Goal: Task Accomplishment & Management: Use online tool/utility

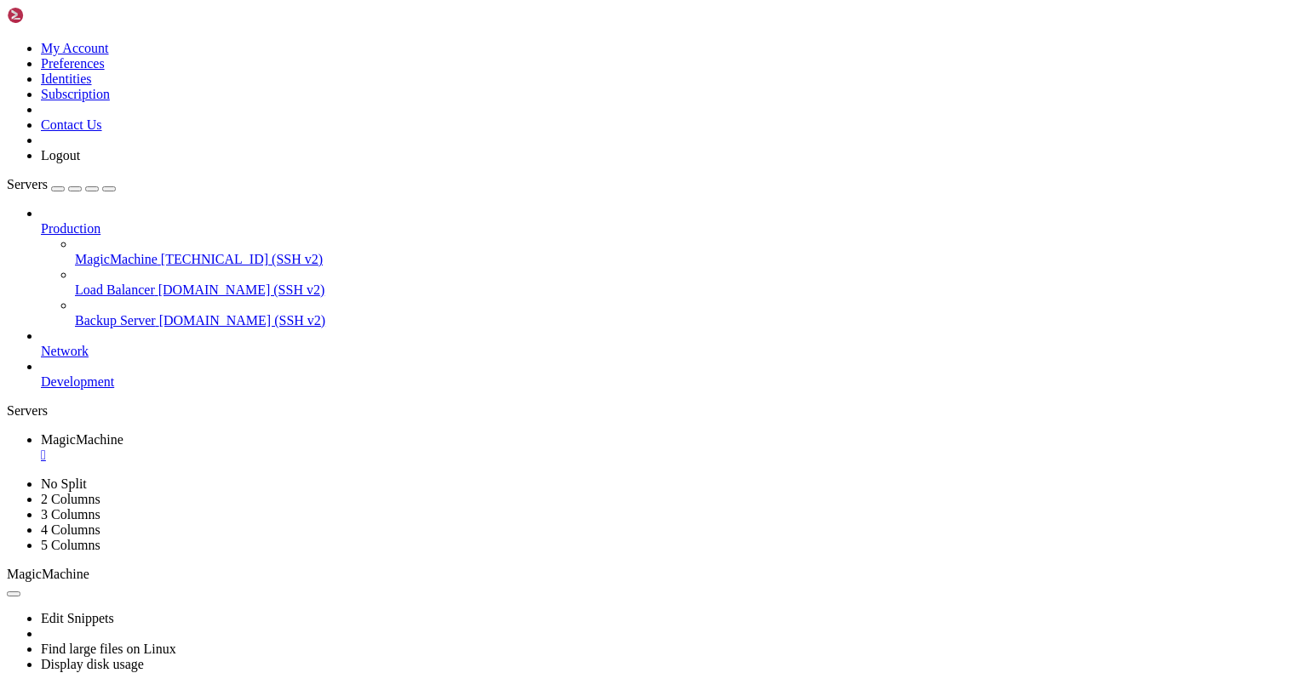
scroll to position [16, 1]
drag, startPoint x: 309, startPoint y: 1274, endPoint x: 14, endPoint y: 1268, distance: 294.6
drag, startPoint x: 604, startPoint y: 1165, endPoint x: 576, endPoint y: 1189, distance: 36.8
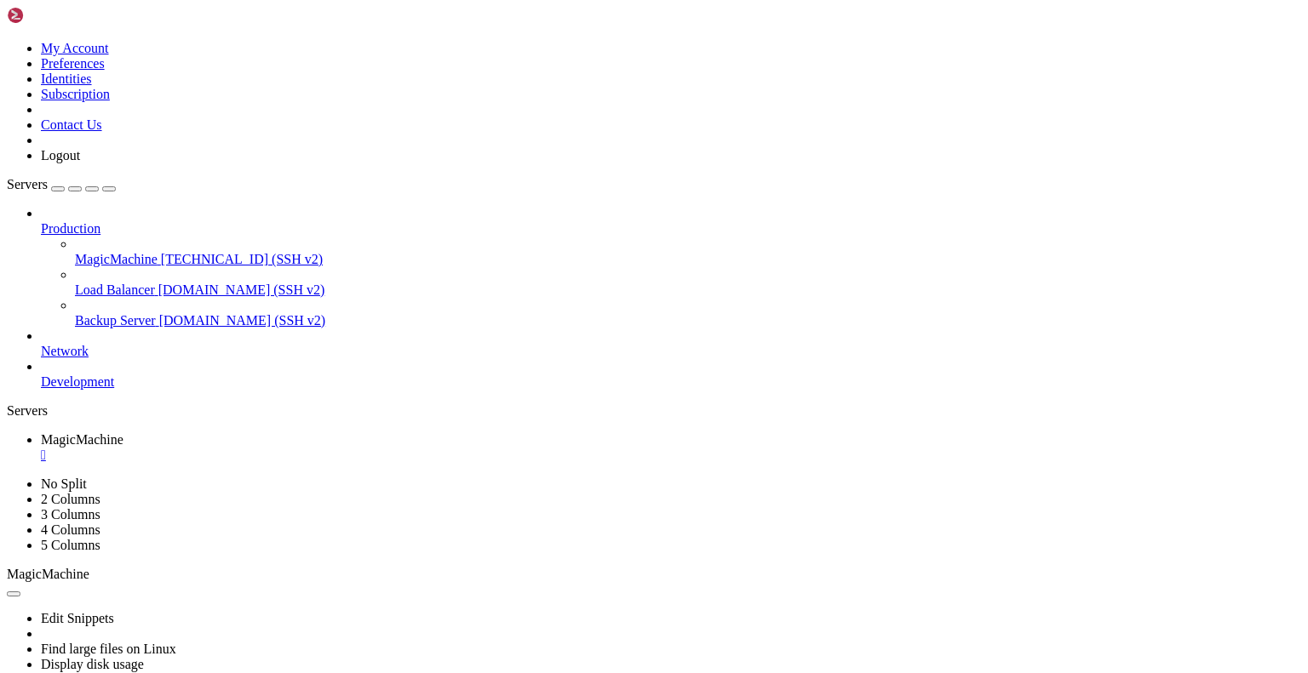
drag, startPoint x: 14, startPoint y: 1078, endPoint x: 475, endPoint y: 1271, distance: 500.2
drag, startPoint x: 363, startPoint y: 1003, endPoint x: 302, endPoint y: 1031, distance: 66.6
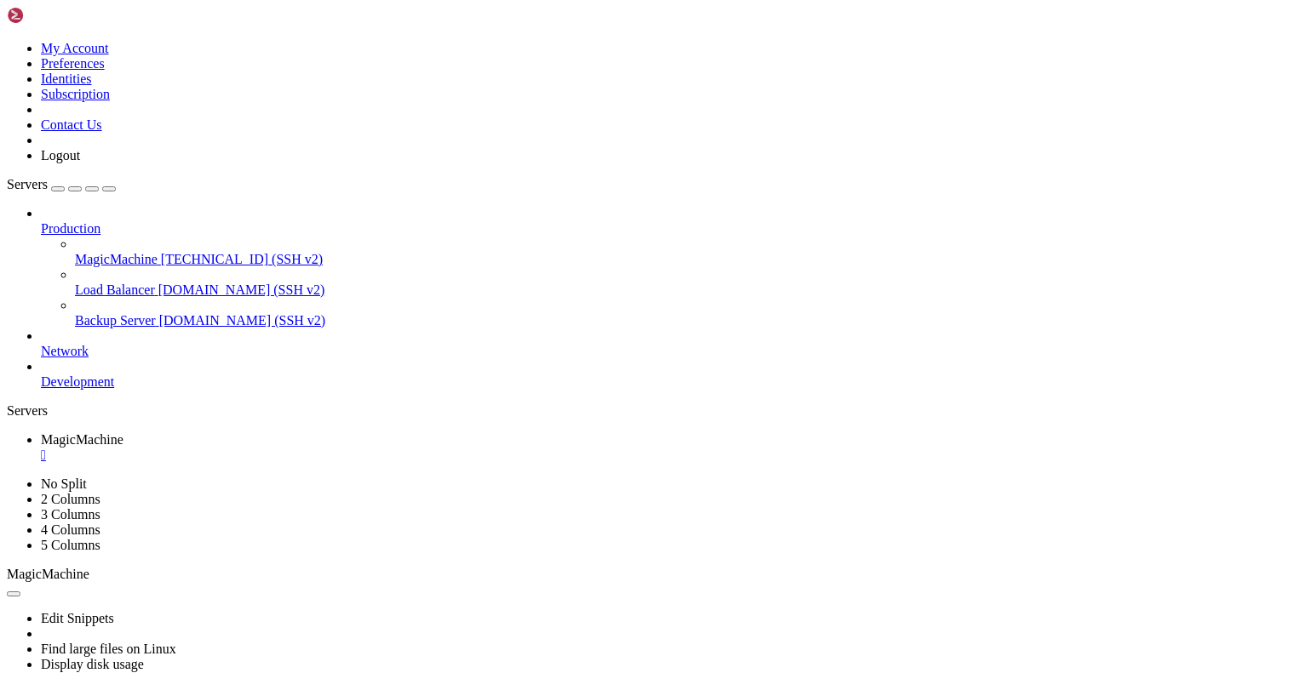
scroll to position [16, 1]
drag, startPoint x: 23, startPoint y: 847, endPoint x: 540, endPoint y: 1277, distance: 672.2
drag, startPoint x: 9, startPoint y: 1114, endPoint x: 122, endPoint y: 1214, distance: 150.8
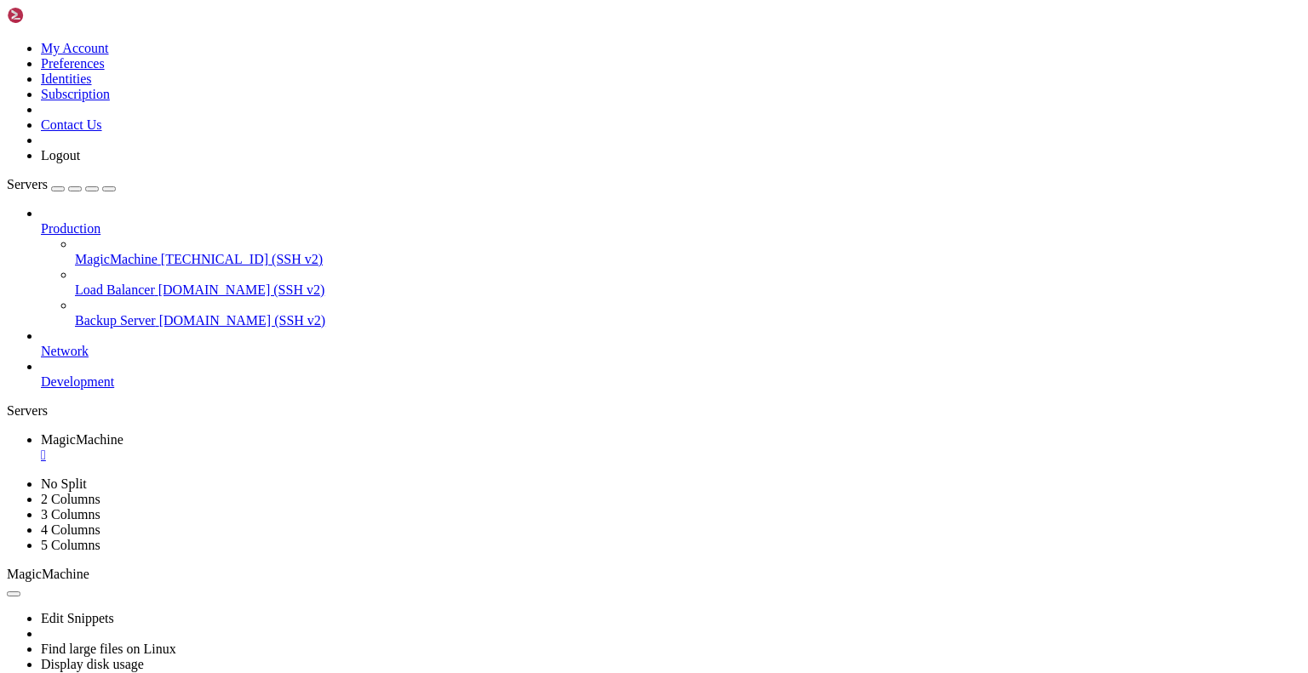
drag, startPoint x: 14, startPoint y: 836, endPoint x: 287, endPoint y: 1255, distance: 499.6
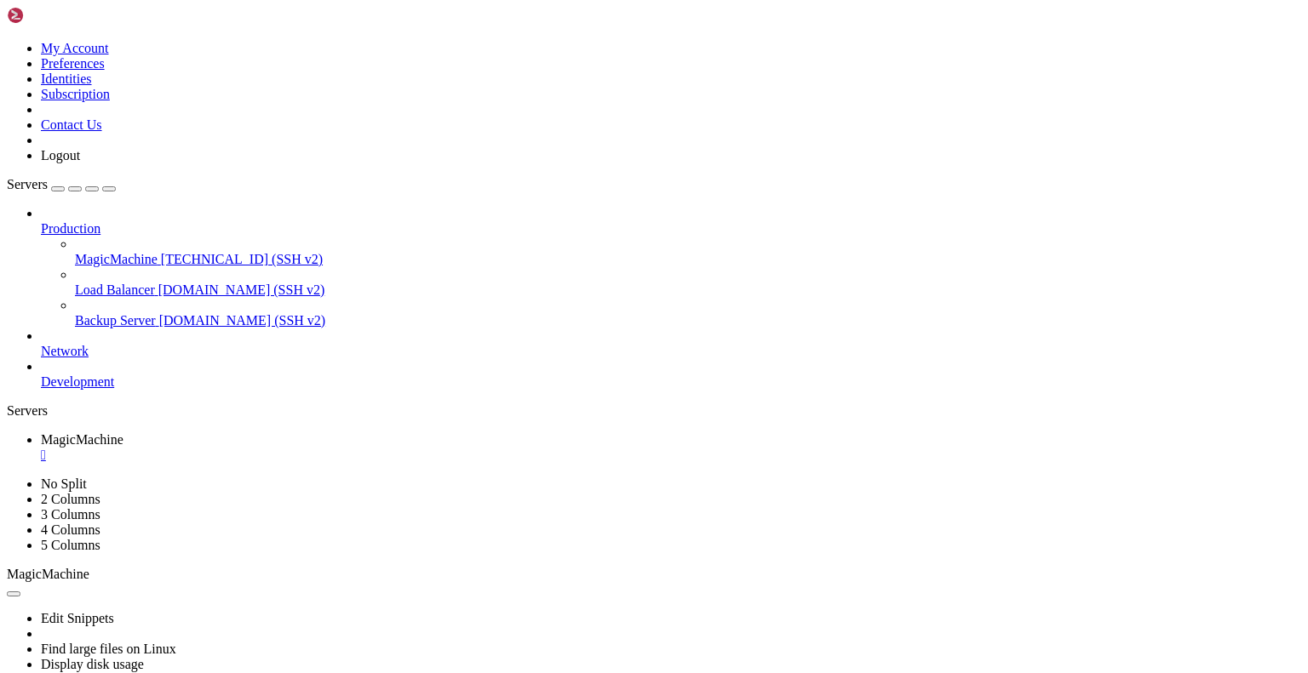
drag, startPoint x: 10, startPoint y: 855, endPoint x: 288, endPoint y: 1253, distance: 485.5
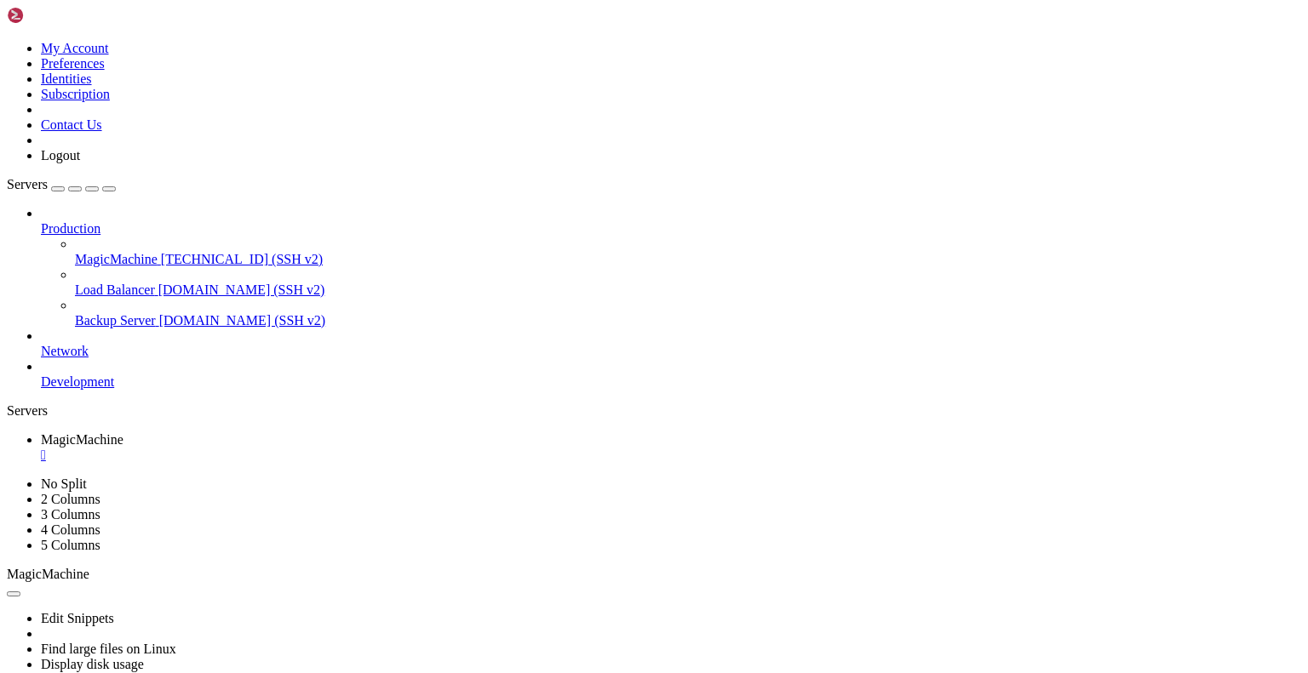
drag, startPoint x: 541, startPoint y: 1159, endPoint x: 494, endPoint y: 1191, distance: 56.4
drag, startPoint x: 16, startPoint y: 1091, endPoint x: 485, endPoint y: 1260, distance: 498.4
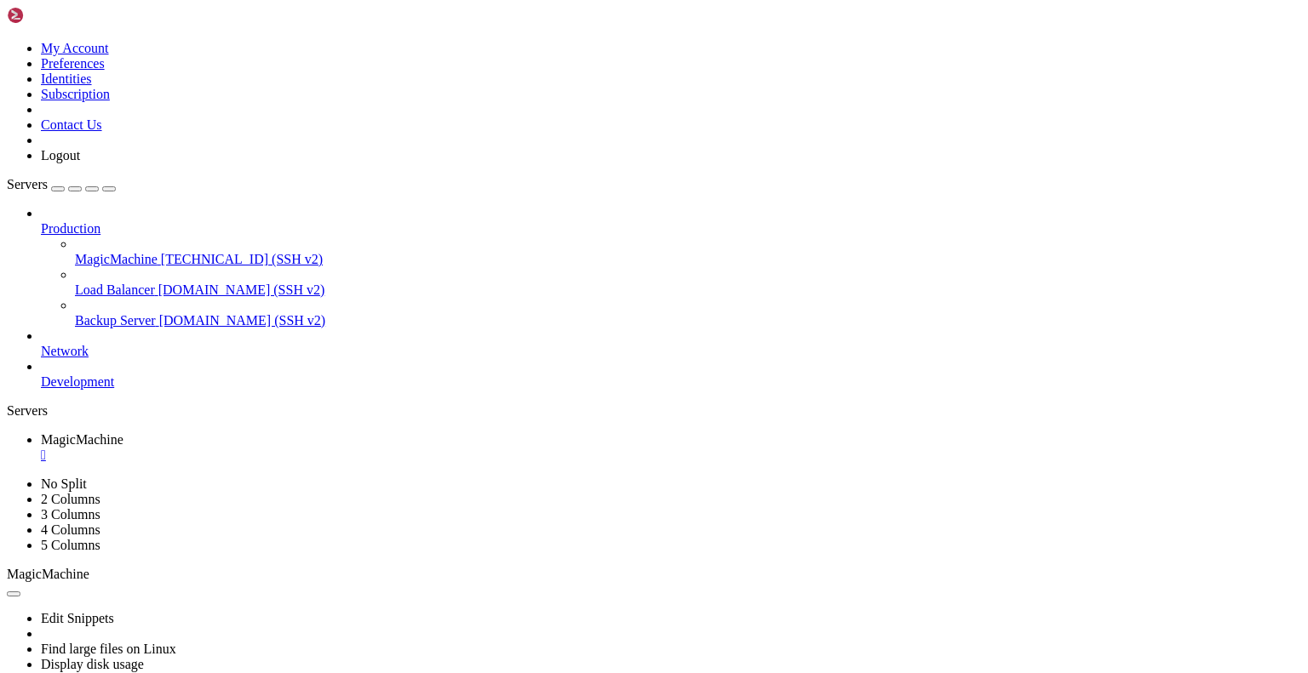
drag, startPoint x: 9, startPoint y: 1051, endPoint x: 147, endPoint y: 1149, distance: 169.1
drag, startPoint x: 171, startPoint y: 1257, endPoint x: 16, endPoint y: 1054, distance: 255.7
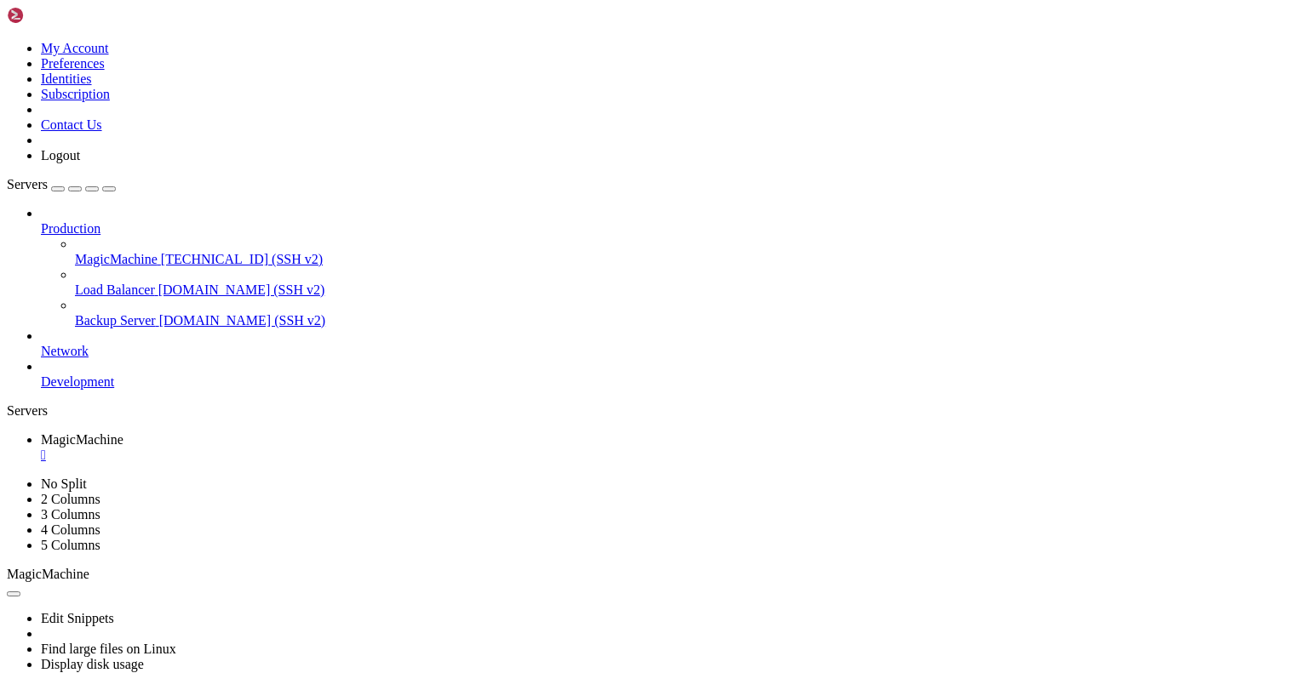
drag, startPoint x: 220, startPoint y: 826, endPoint x: 323, endPoint y: 1056, distance: 253.0
drag, startPoint x: 350, startPoint y: 1125, endPoint x: 14, endPoint y: 758, distance: 496.5
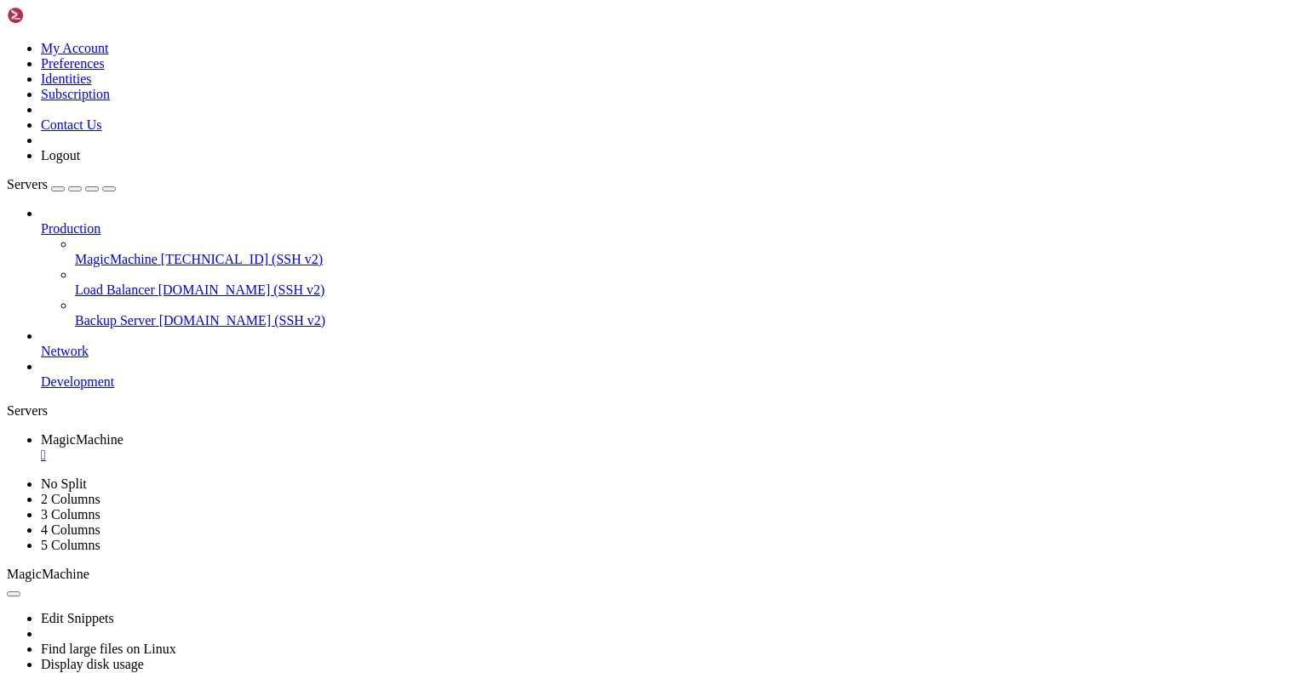
scroll to position [16, 3]
drag, startPoint x: 108, startPoint y: 1097, endPoint x: 289, endPoint y: 1246, distance: 234.0
drag, startPoint x: 115, startPoint y: 1254, endPoint x: 14, endPoint y: 1051, distance: 226.5
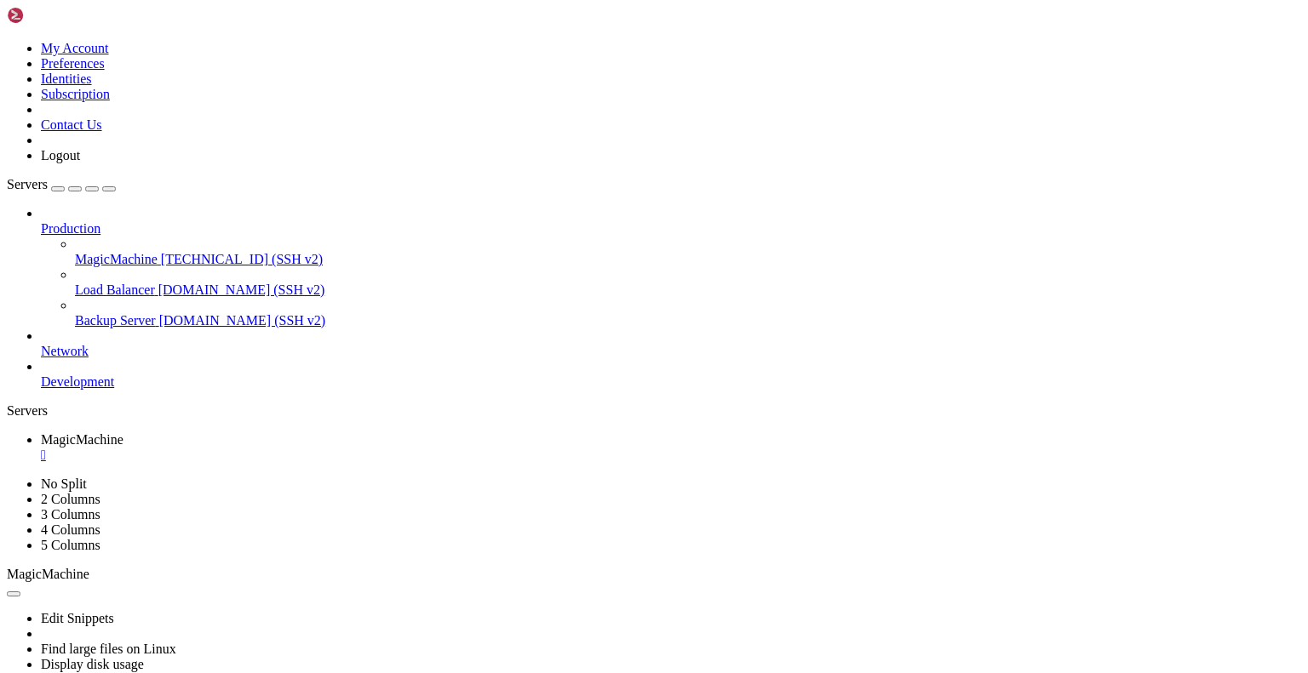
drag, startPoint x: 534, startPoint y: 1245, endPoint x: 518, endPoint y: 1256, distance: 19.1
drag, startPoint x: 73, startPoint y: 802, endPoint x: 763, endPoint y: 1278, distance: 837.8
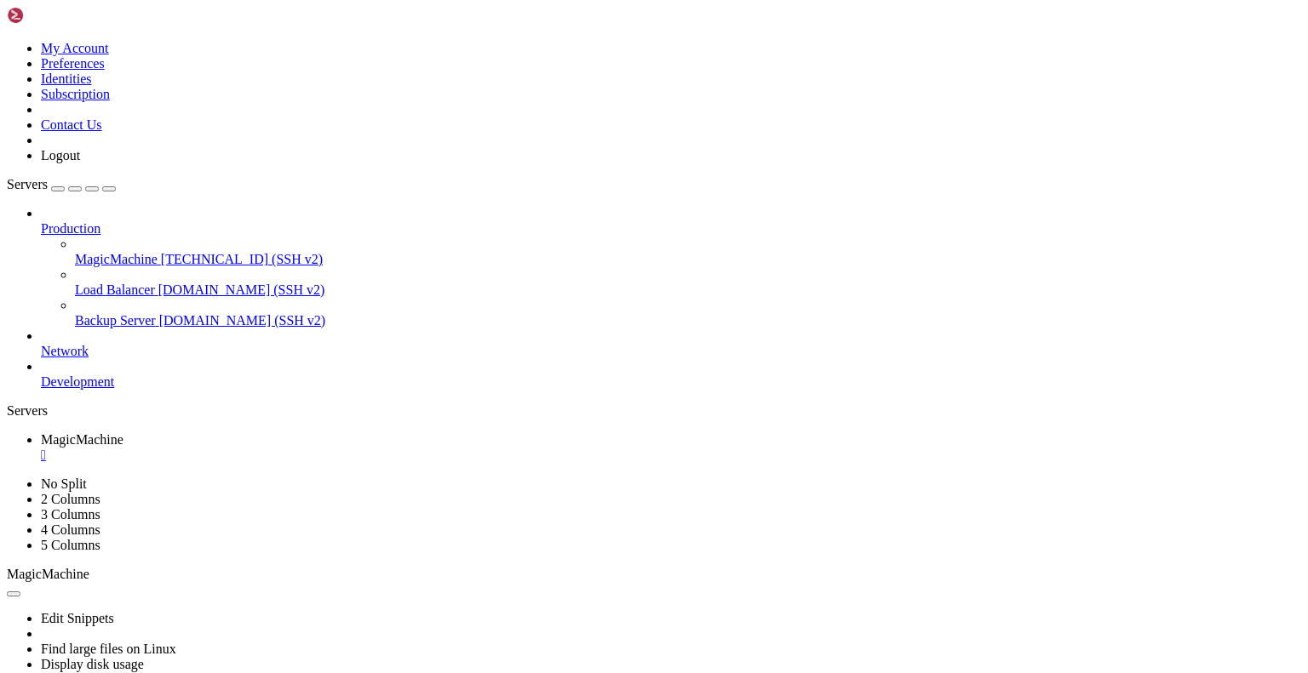
drag, startPoint x: 646, startPoint y: 1248, endPoint x: 533, endPoint y: 1204, distance: 121.6
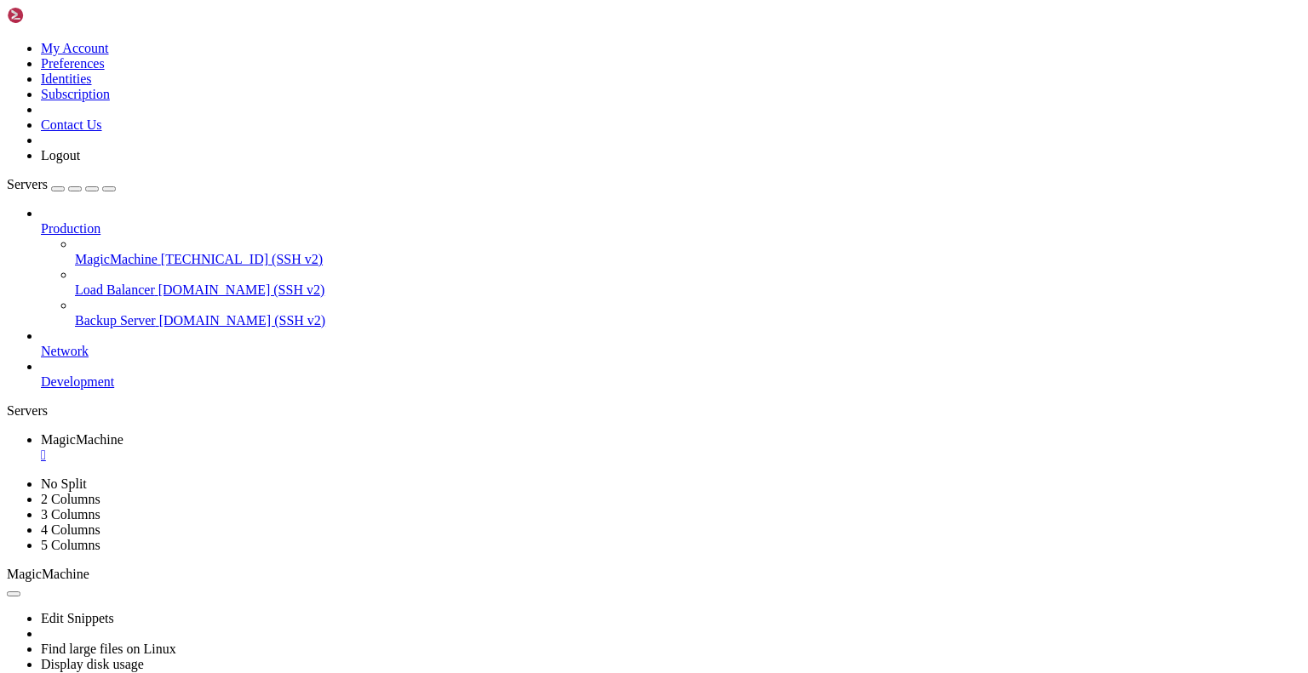
scroll to position [87, 0]
drag, startPoint x: 14, startPoint y: 741, endPoint x: 553, endPoint y: 1265, distance: 751.3
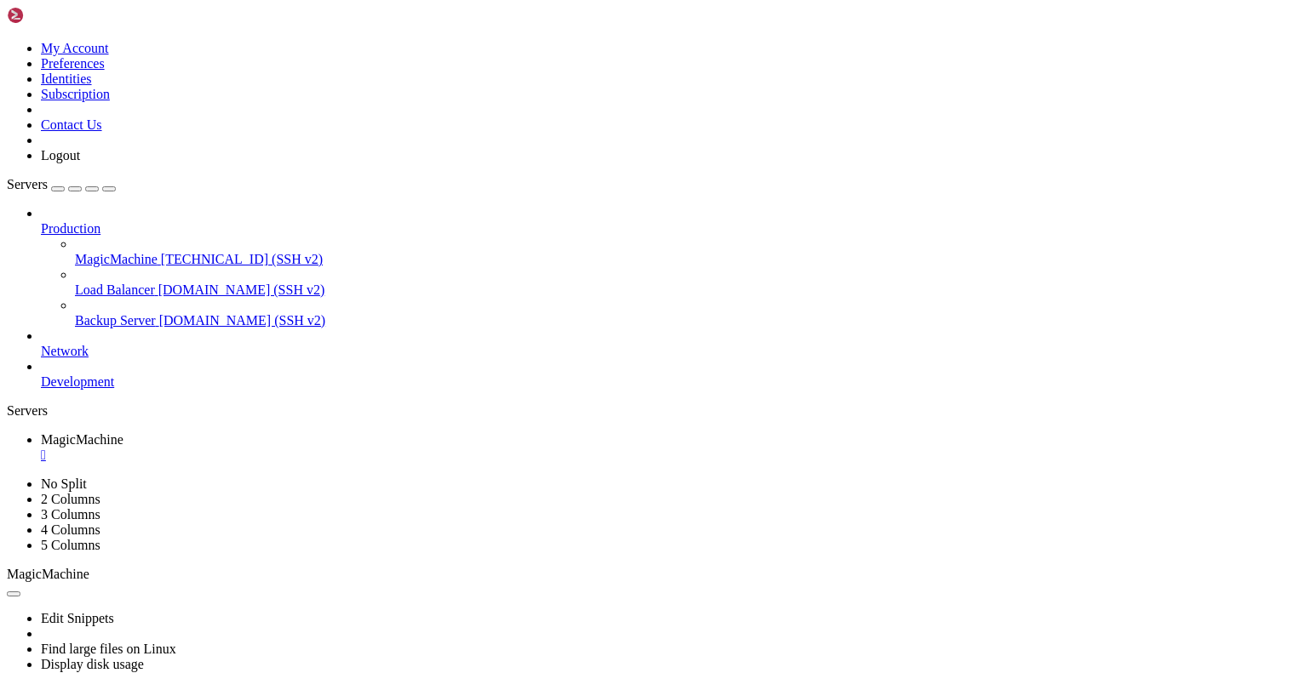
drag, startPoint x: 9, startPoint y: 1202, endPoint x: 507, endPoint y: 1231, distance: 498.0
drag, startPoint x: 684, startPoint y: 1244, endPoint x: 13, endPoint y: 1209, distance: 671.7
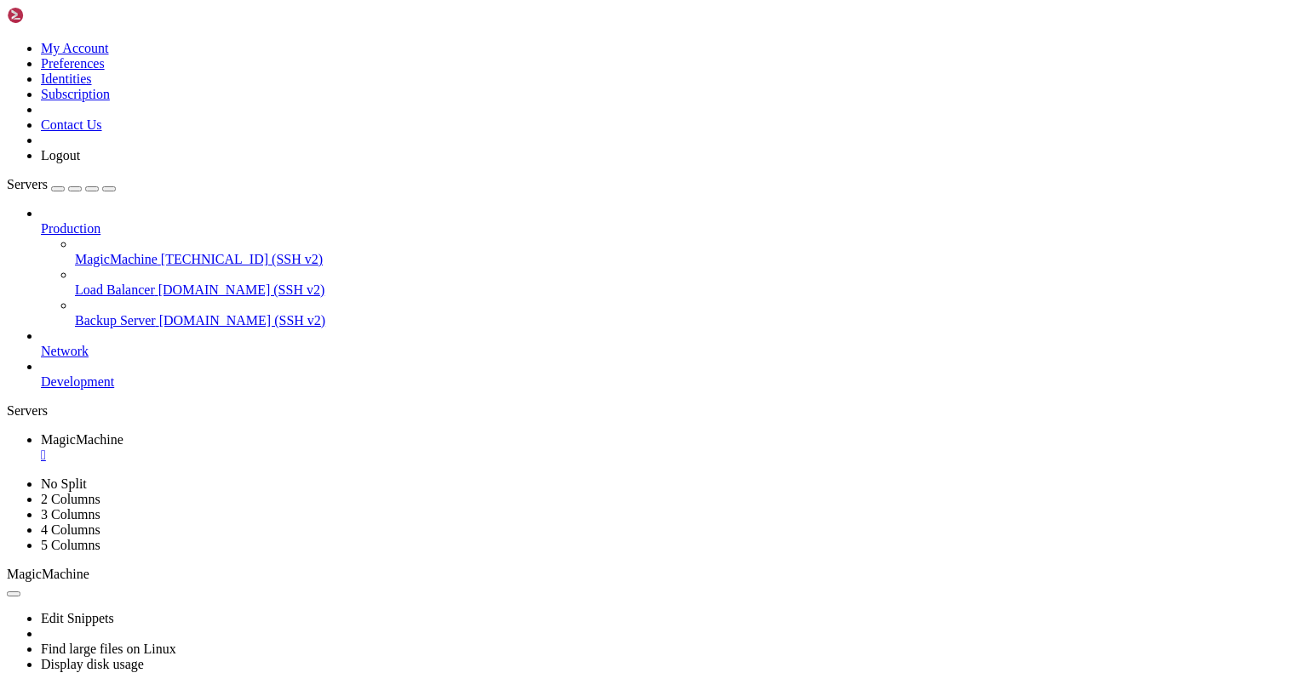
drag, startPoint x: 18, startPoint y: 845, endPoint x: 554, endPoint y: 1250, distance: 671.7
drag, startPoint x: 12, startPoint y: 1181, endPoint x: 285, endPoint y: 1246, distance: 281.0
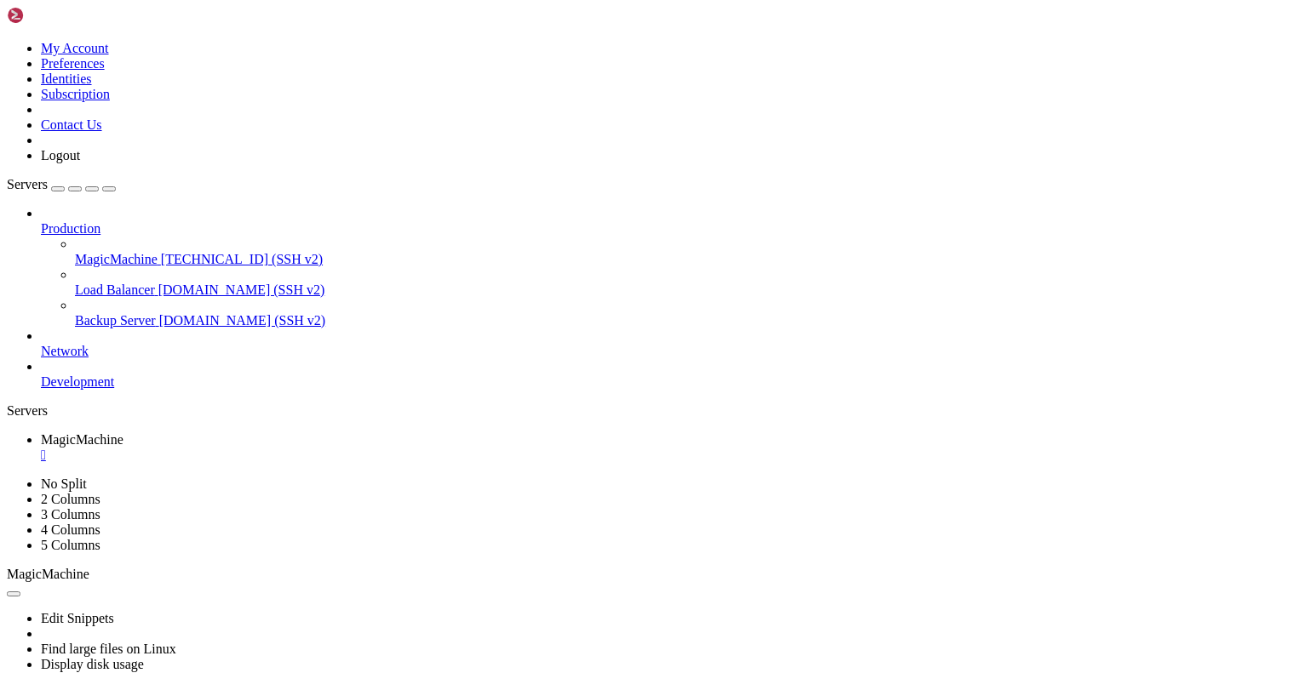
drag, startPoint x: 336, startPoint y: 1263, endPoint x: 14, endPoint y: 1166, distance: 336.1
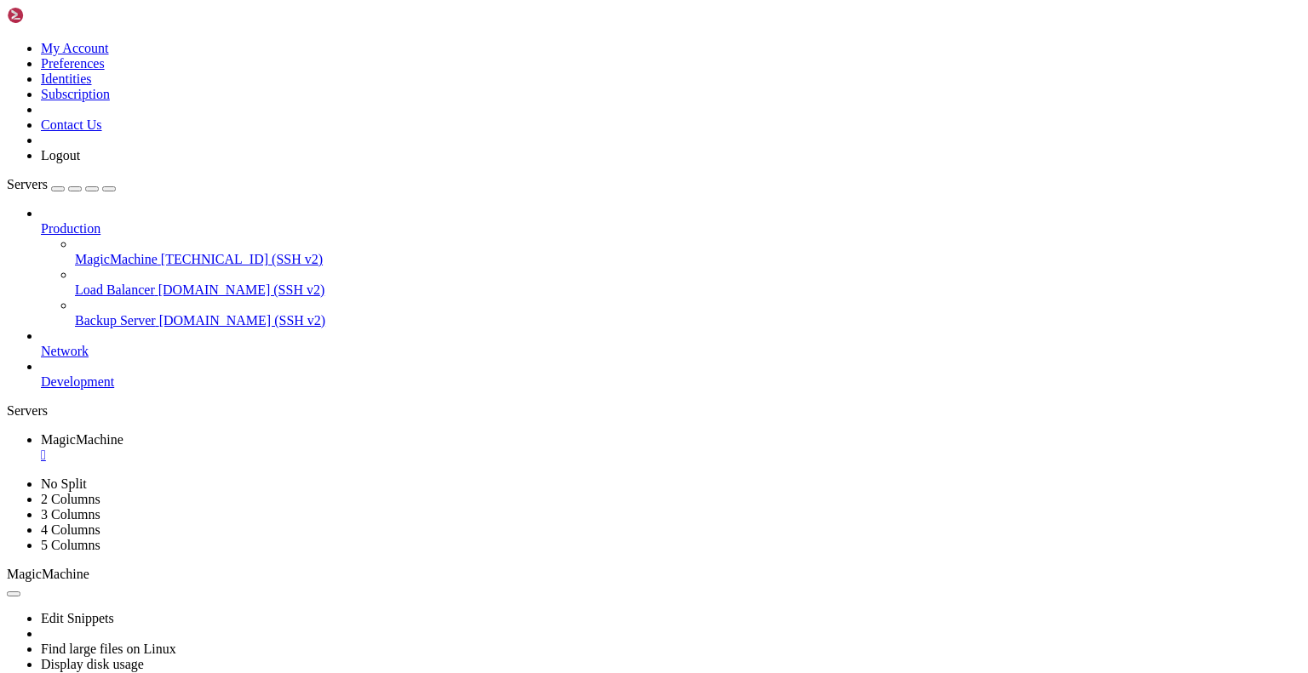
drag, startPoint x: 15, startPoint y: 831, endPoint x: 787, endPoint y: 1251, distance: 878.4
drag, startPoint x: 576, startPoint y: 1255, endPoint x: 13, endPoint y: 1207, distance: 565.6
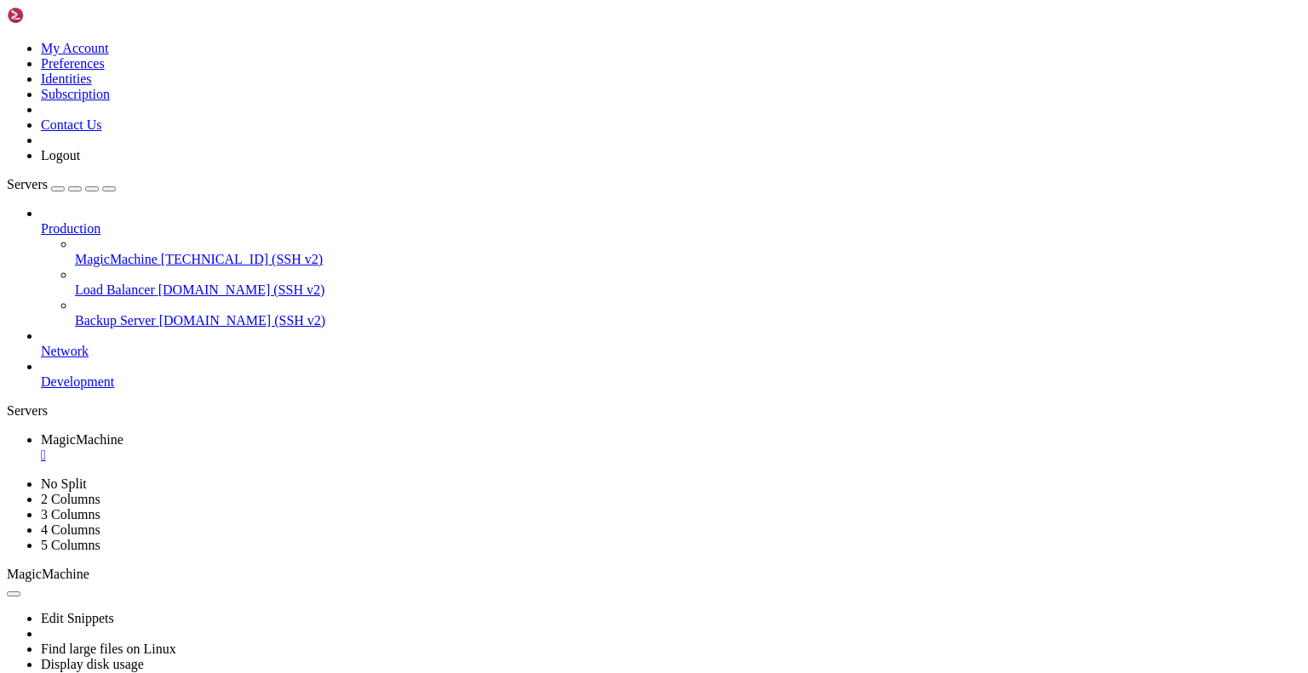
drag, startPoint x: 326, startPoint y: 802, endPoint x: 213, endPoint y: 826, distance: 115.7
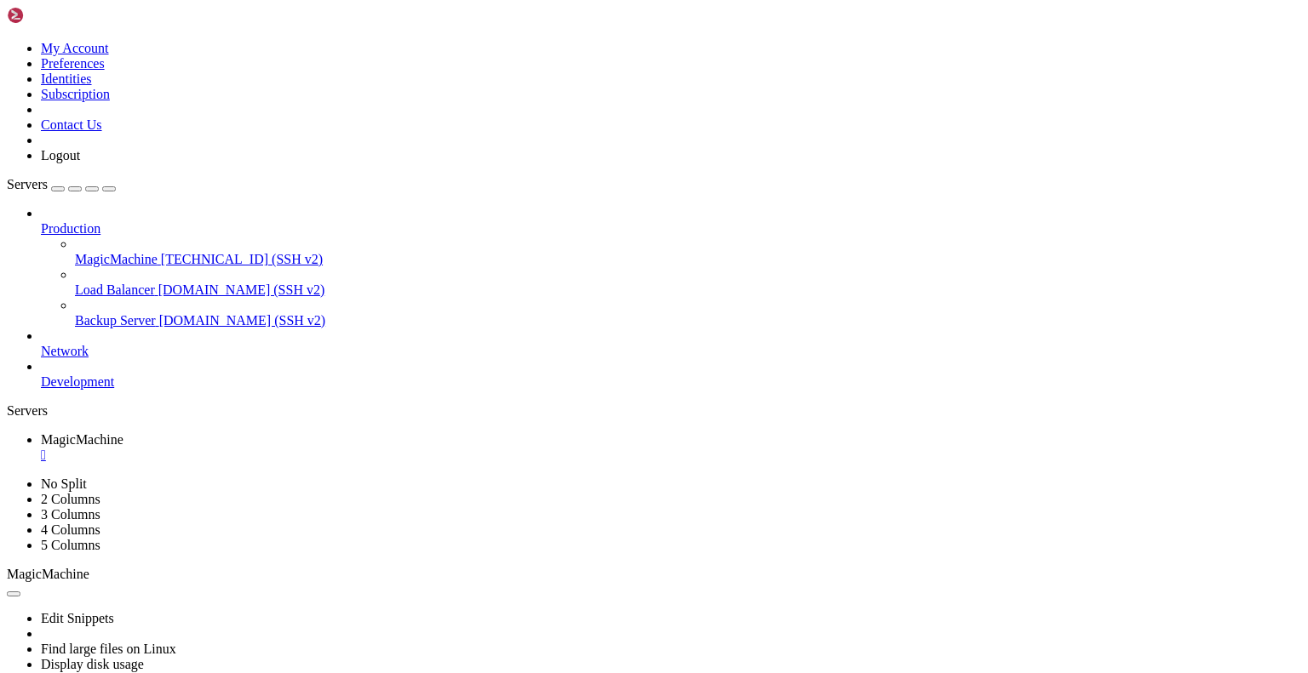
scroll to position [0, 0]
drag, startPoint x: 13, startPoint y: 748, endPoint x: 333, endPoint y: 1194, distance: 549.0
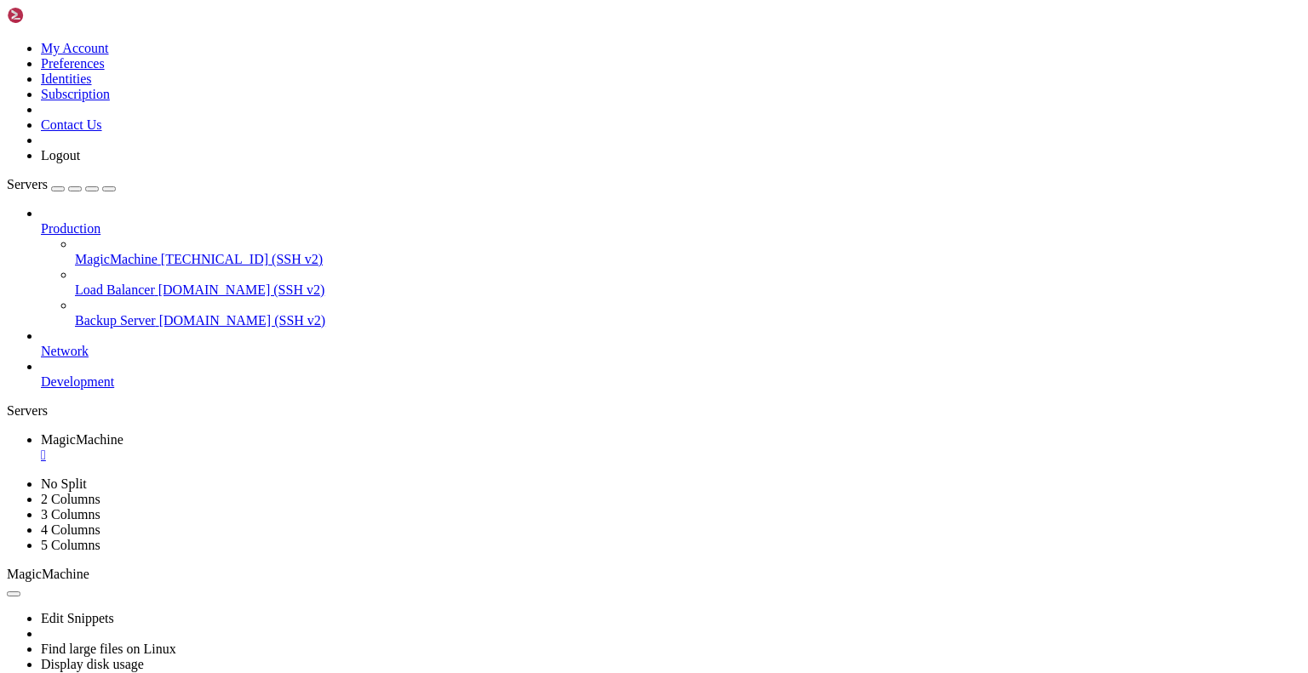
drag, startPoint x: 20, startPoint y: 1041, endPoint x: 362, endPoint y: 1272, distance: 412.0
drag, startPoint x: 421, startPoint y: 1142, endPoint x: 16, endPoint y: 977, distance: 437.2
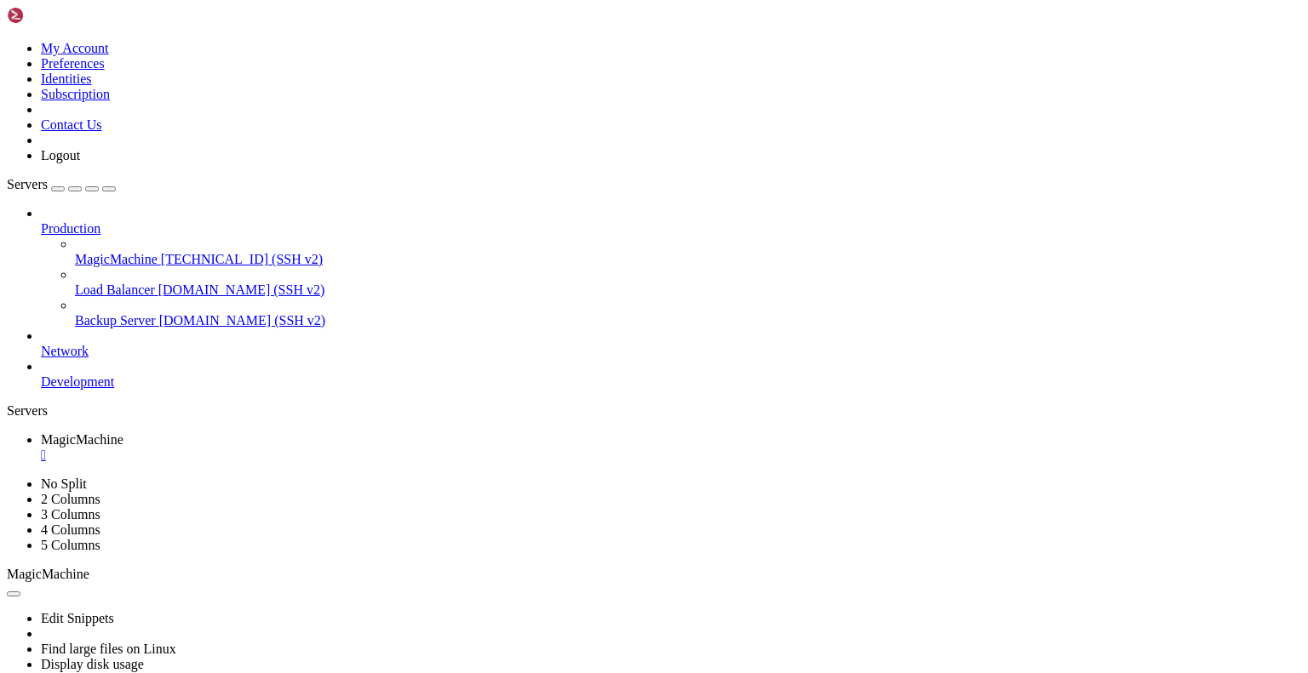
drag, startPoint x: 575, startPoint y: 1148, endPoint x: 16, endPoint y: 980, distance: 583.1
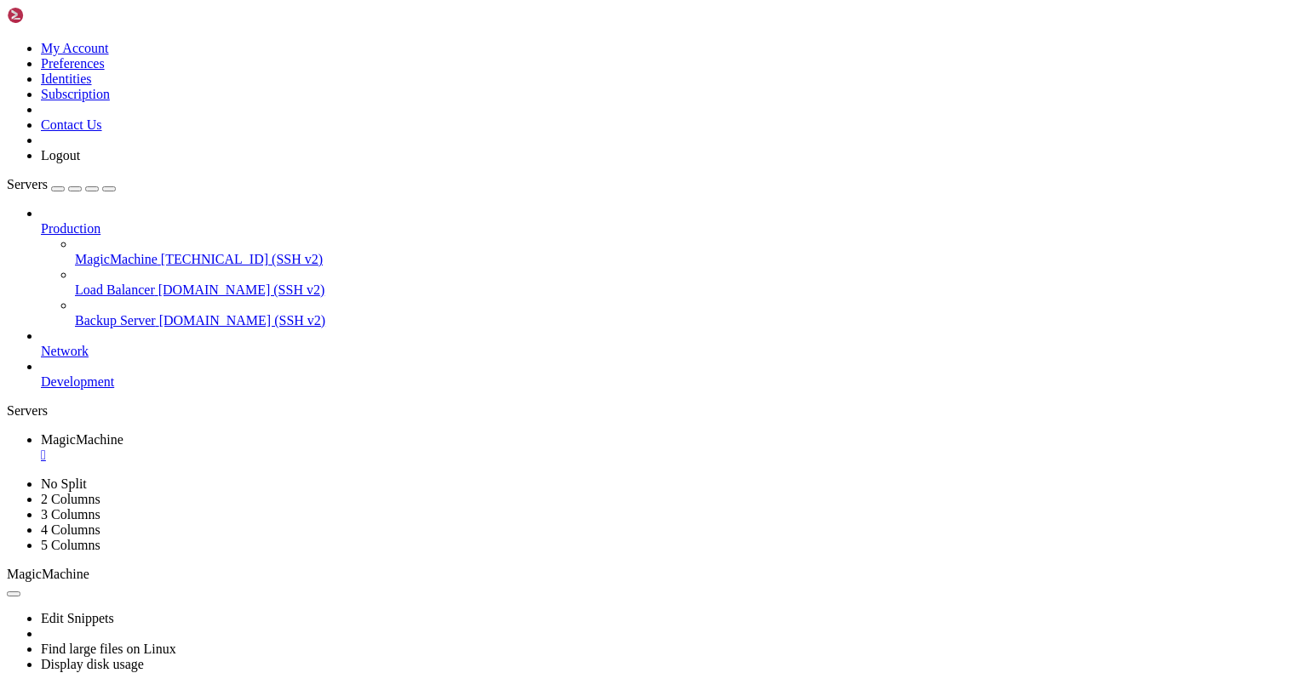
drag, startPoint x: 43, startPoint y: 1037, endPoint x: 653, endPoint y: 1259, distance: 648.7
drag, startPoint x: 469, startPoint y: 1100, endPoint x: 45, endPoint y: 903, distance: 467.3
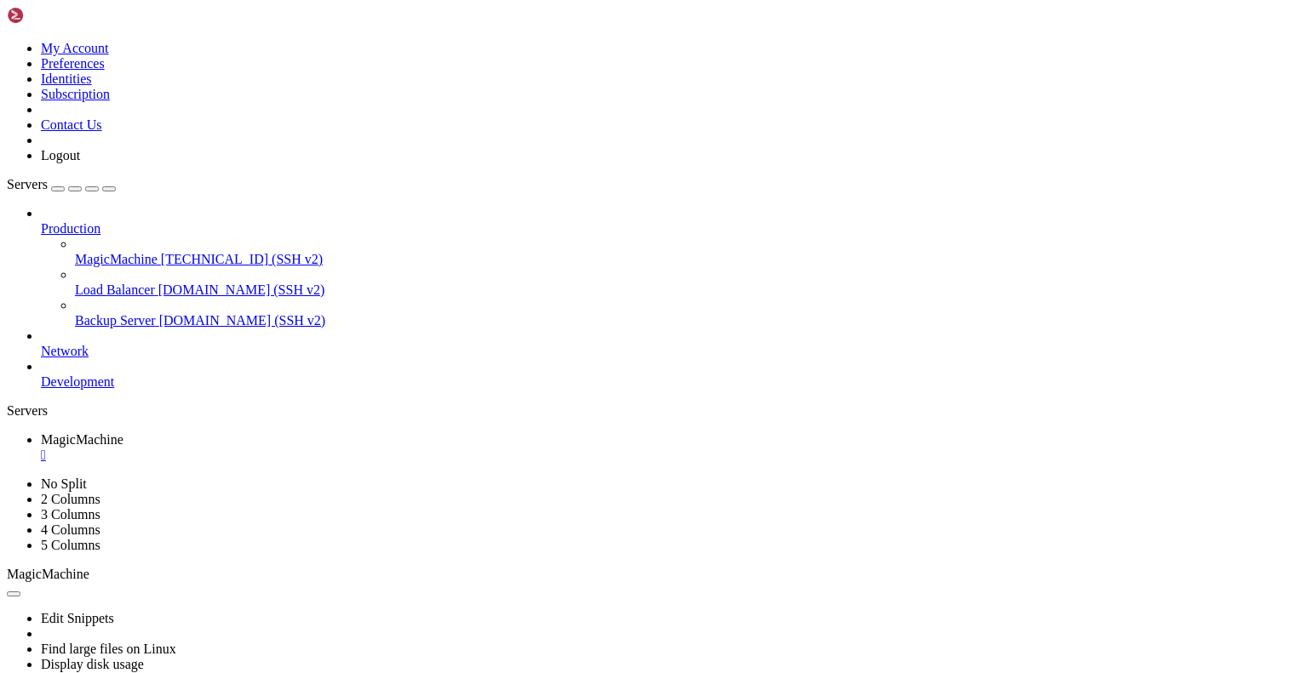
paste textarea "cat > meta-safeedgeos/recipes-libs/libsafetyhal/[DOMAIN_NAME] << 'EOF' SUMMARY …"
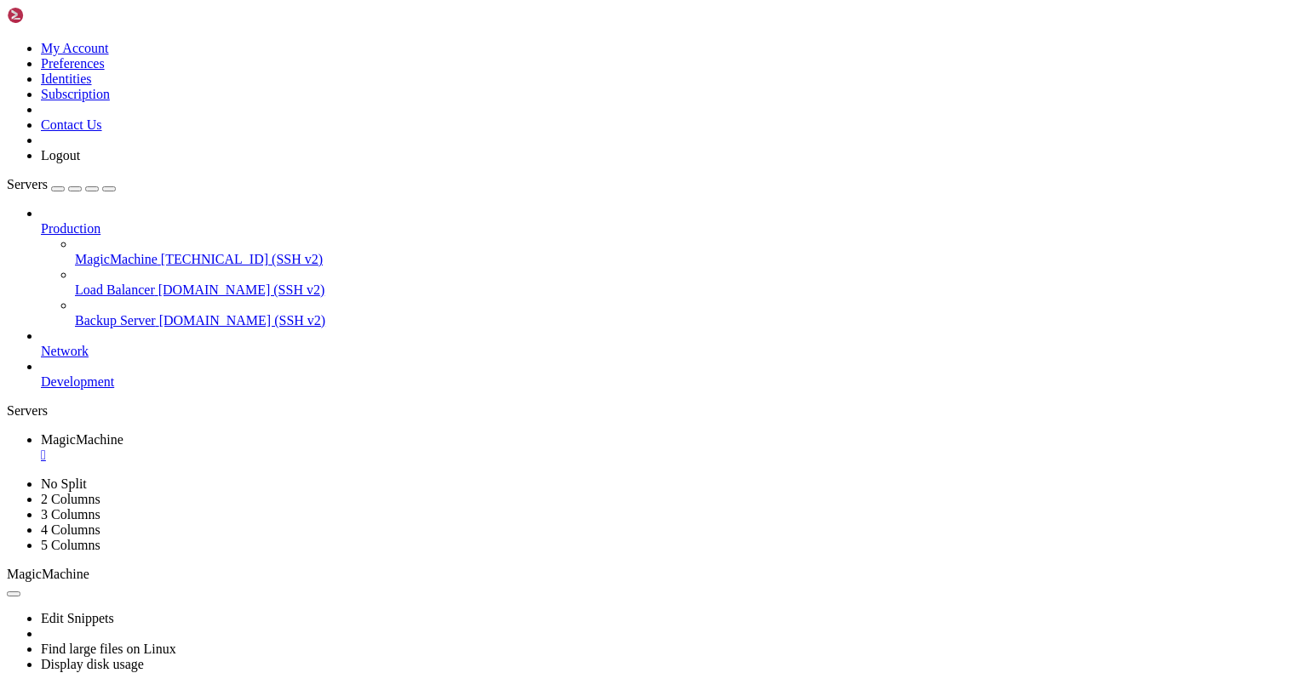
type textarea "cat > meta-safeedgeos/recipes-libs/libsafetyhal/[DOMAIN_NAME] << 'EOF' SUMMARY …"
drag, startPoint x: 347, startPoint y: 1078, endPoint x: 13, endPoint y: 884, distance: 386.3
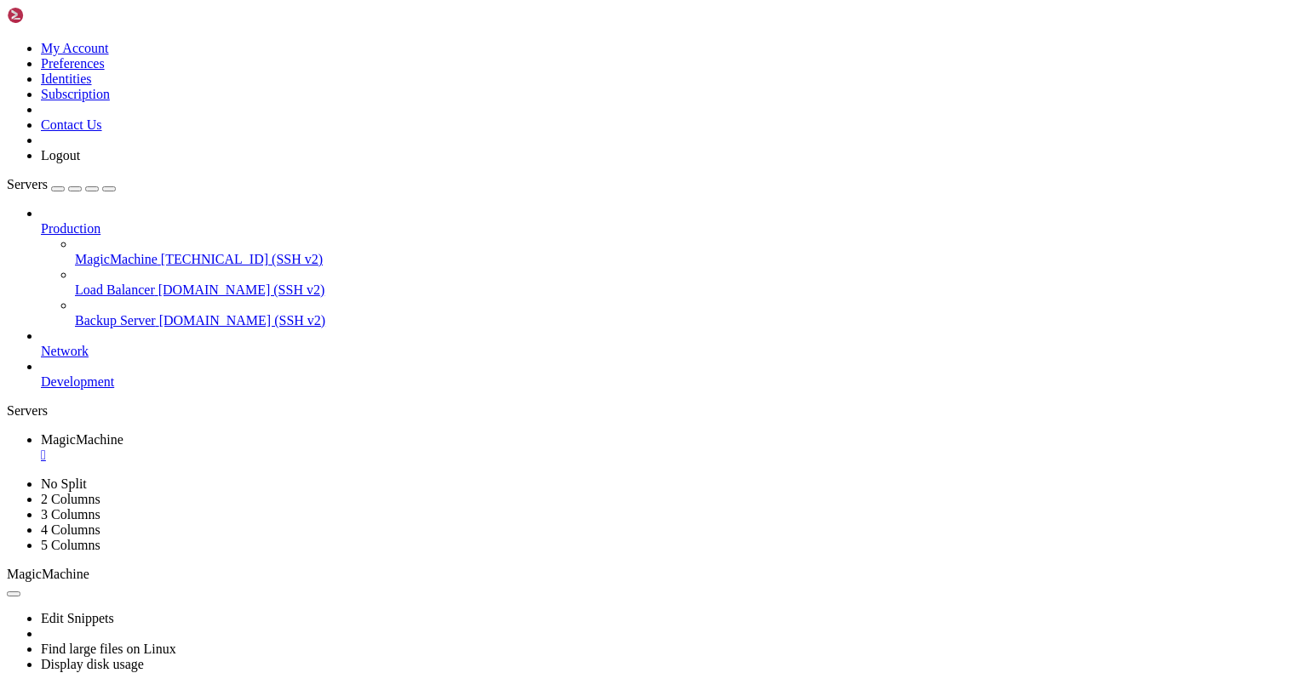
drag, startPoint x: 25, startPoint y: 844, endPoint x: 495, endPoint y: 1266, distance: 631.7
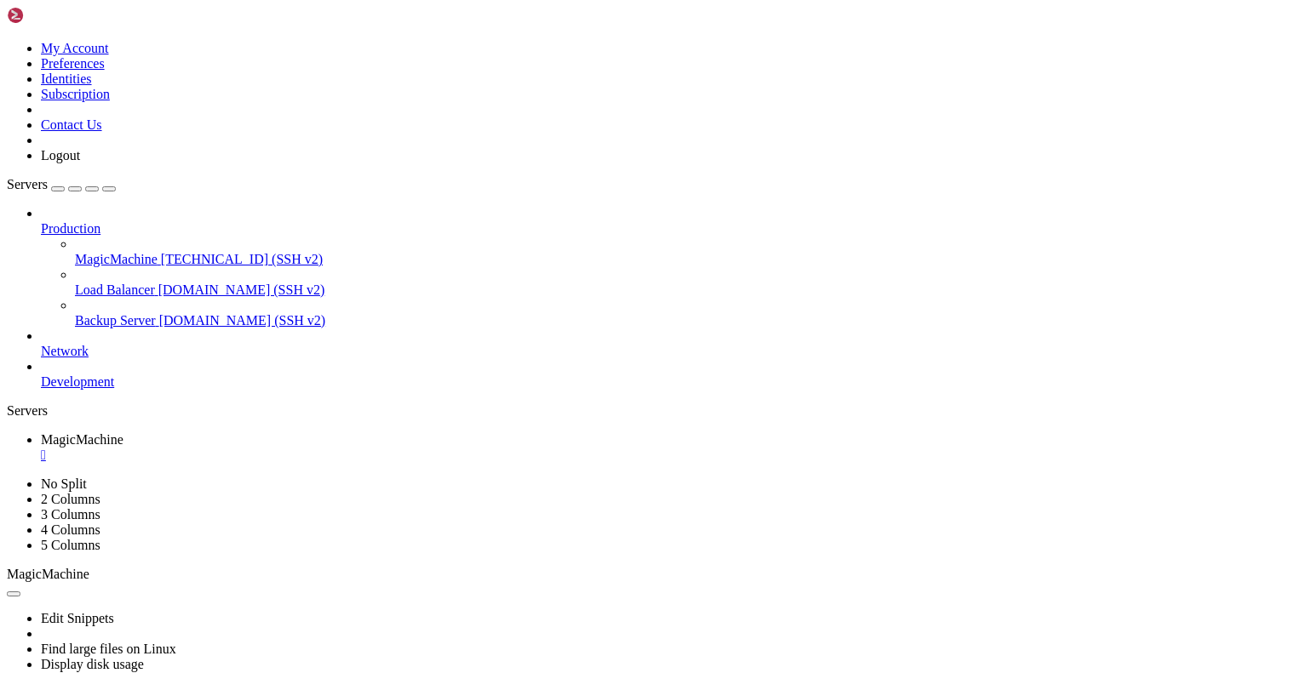
drag, startPoint x: 592, startPoint y: 872, endPoint x: 6, endPoint y: 776, distance: 593.5
drag, startPoint x: 507, startPoint y: 964, endPoint x: 381, endPoint y: 1050, distance: 151.3
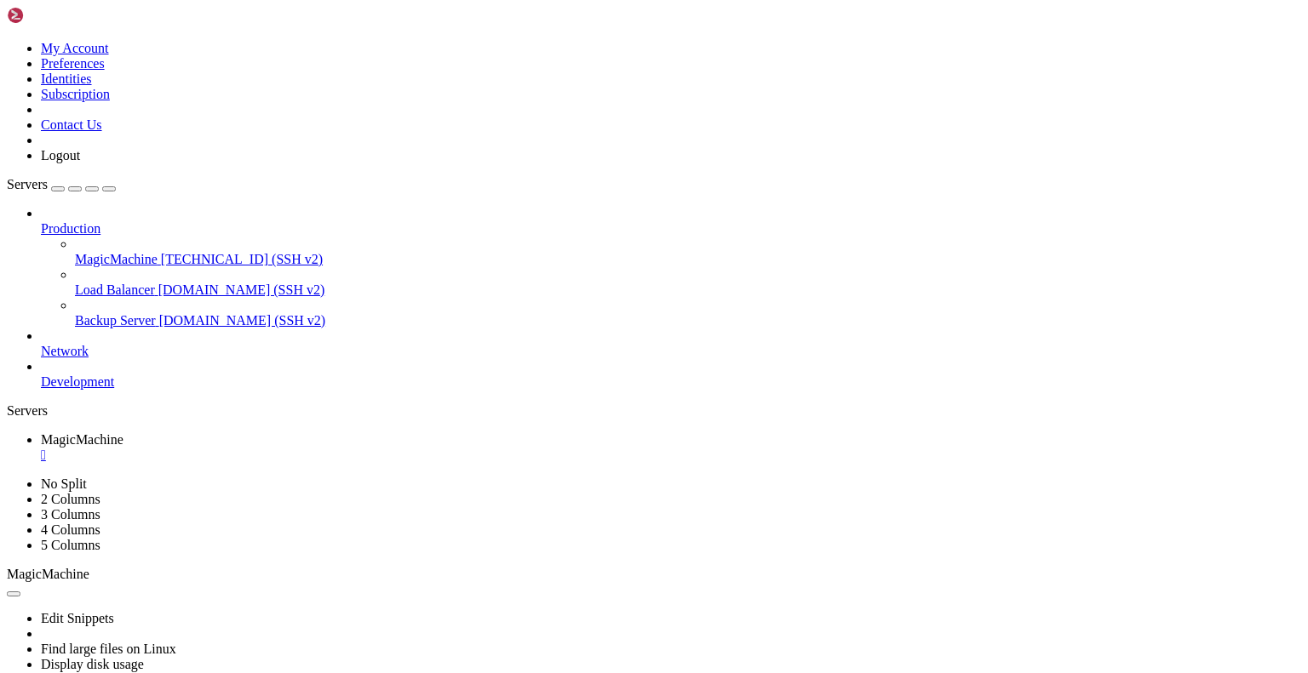
drag, startPoint x: 398, startPoint y: 1180, endPoint x: 14, endPoint y: 1049, distance: 405.7
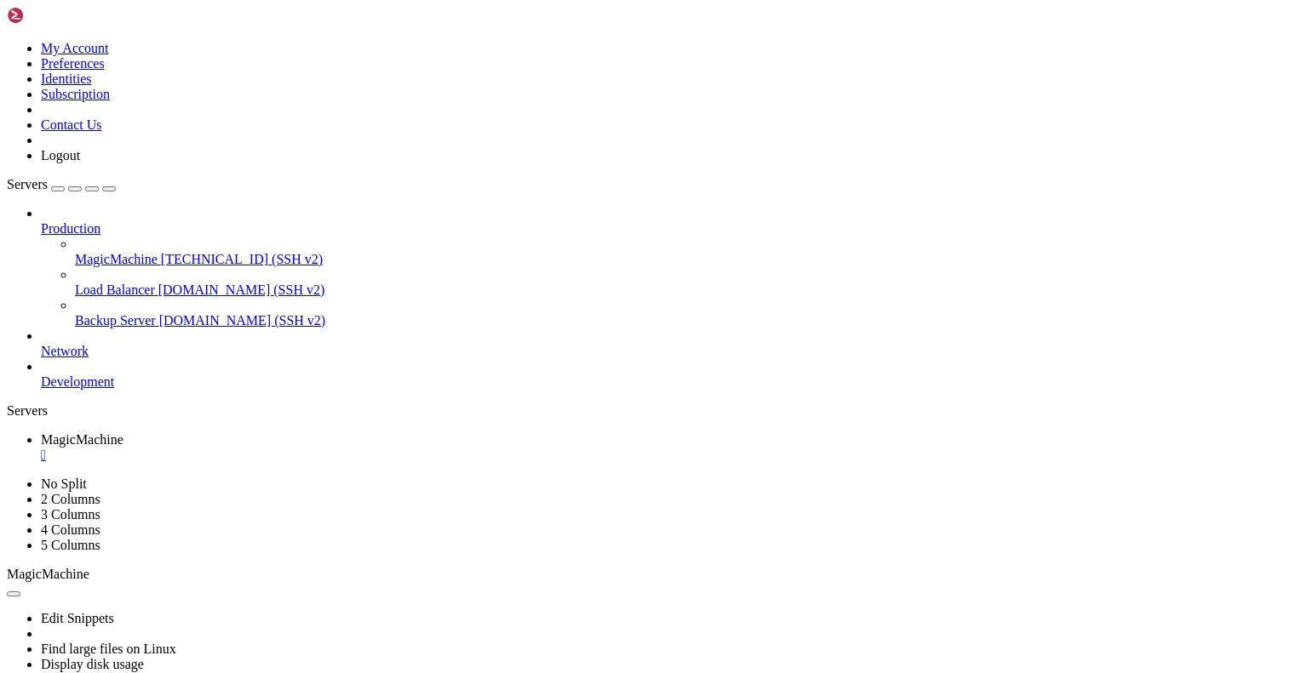
drag, startPoint x: 370, startPoint y: 1027, endPoint x: 9, endPoint y: 753, distance: 453.7
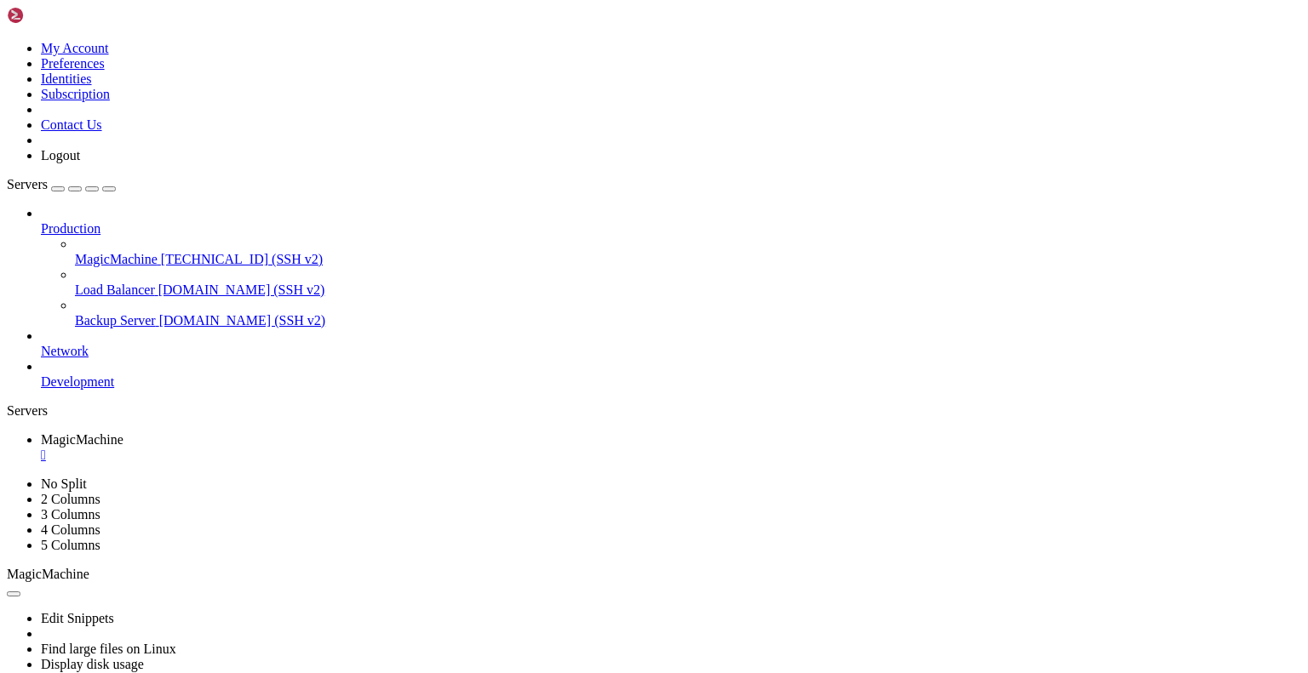
drag, startPoint x: 14, startPoint y: 744, endPoint x: 353, endPoint y: 991, distance: 419.2
drag, startPoint x: 161, startPoint y: 1183, endPoint x: 741, endPoint y: 1177, distance: 580.6
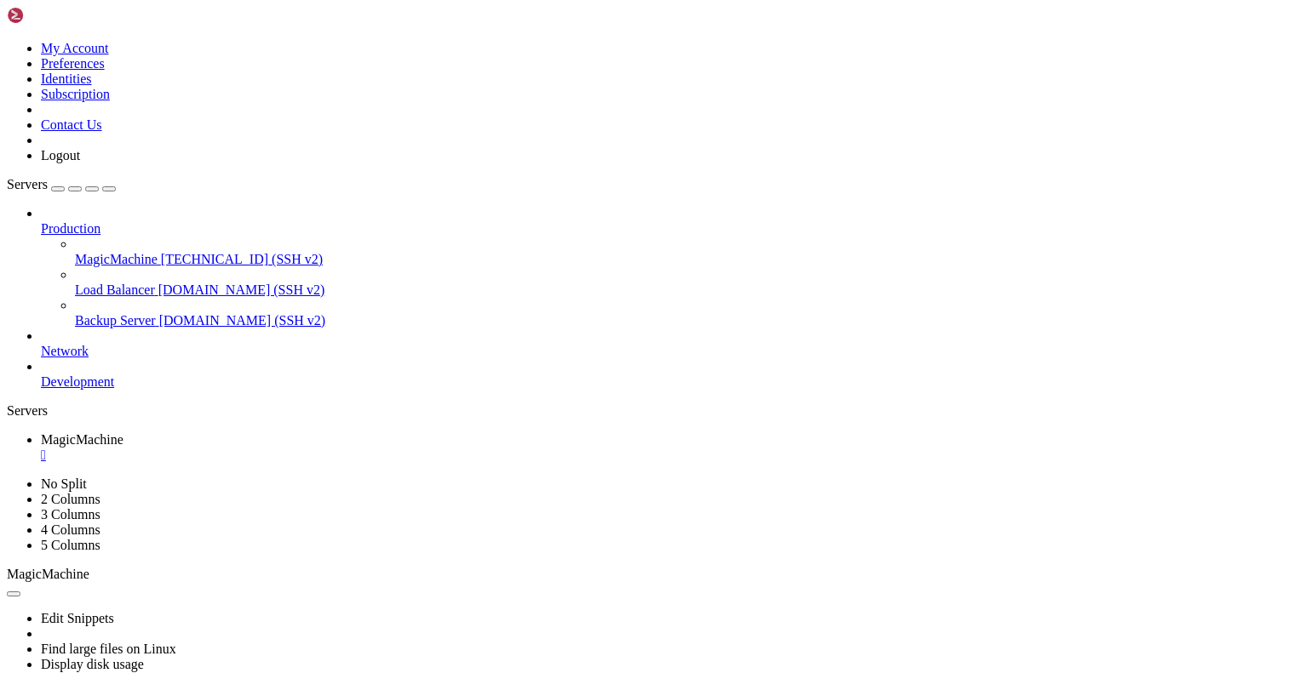
drag, startPoint x: 554, startPoint y: 1248, endPoint x: 15, endPoint y: 753, distance: 732.0
drag, startPoint x: 13, startPoint y: 1145, endPoint x: 581, endPoint y: 1264, distance: 580.2
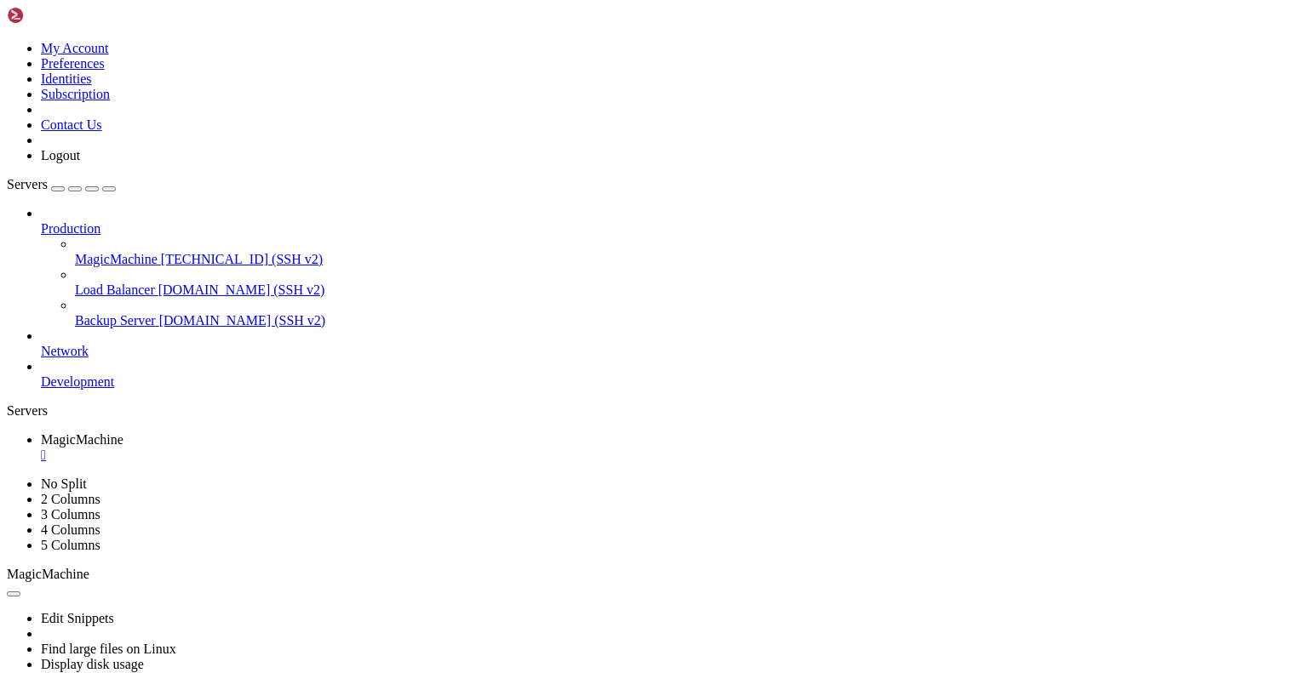
drag, startPoint x: 19, startPoint y: 1105, endPoint x: 481, endPoint y: 1266, distance: 489.4
drag, startPoint x: 15, startPoint y: 894, endPoint x: 484, endPoint y: 1036, distance: 490.1
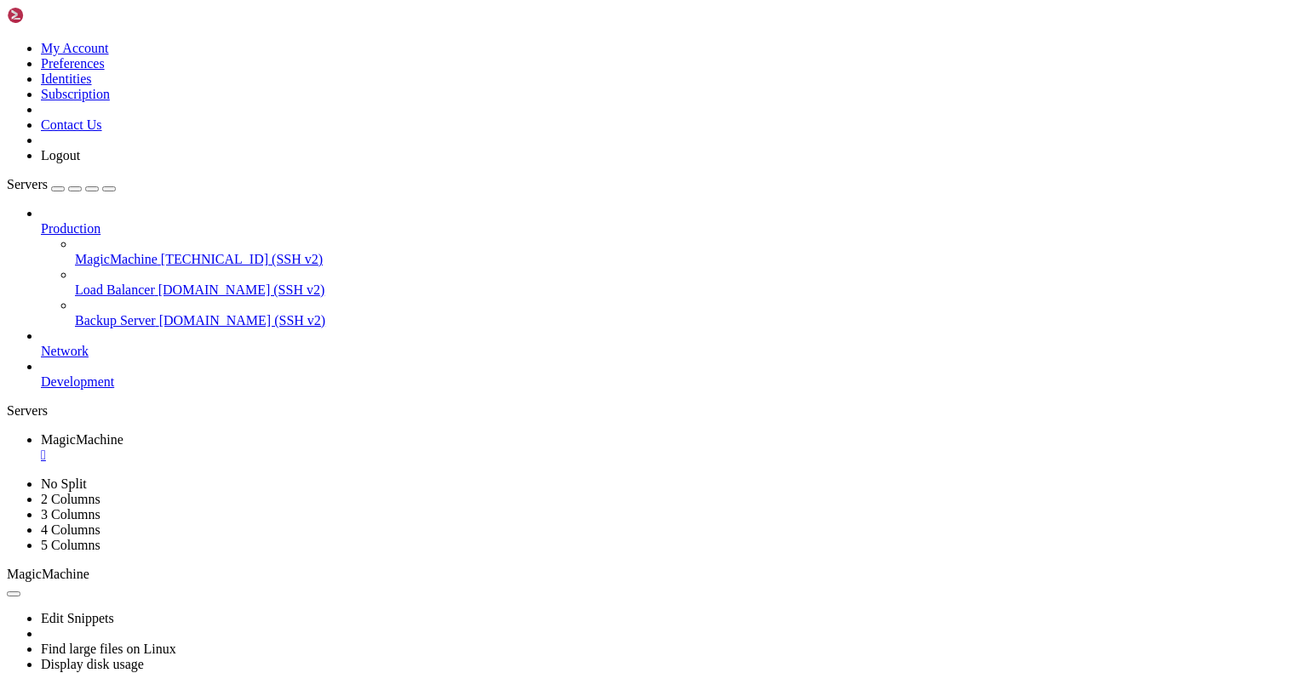
drag, startPoint x: 16, startPoint y: 756, endPoint x: 461, endPoint y: 1064, distance: 541.5
drag, startPoint x: 13, startPoint y: 744, endPoint x: 640, endPoint y: 1257, distance: 810.6
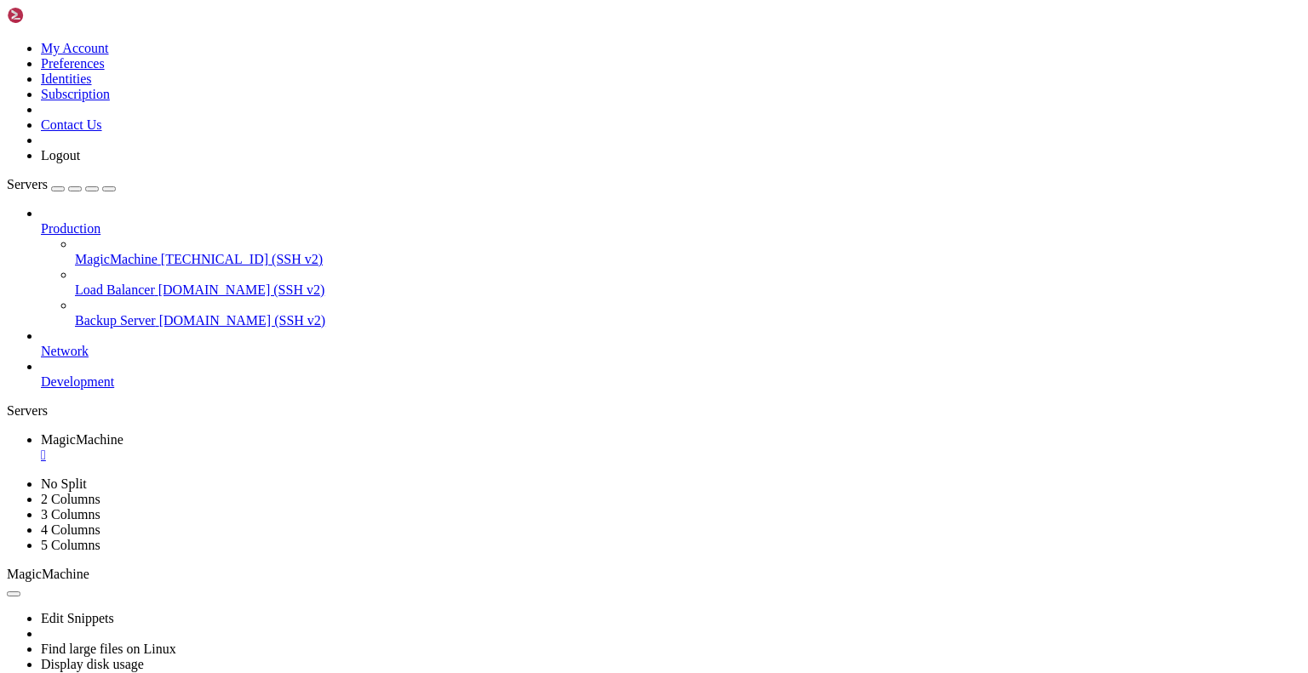
drag, startPoint x: 35, startPoint y: 902, endPoint x: 288, endPoint y: 1132, distance: 341.7
drag, startPoint x: 567, startPoint y: 1090, endPoint x: 16, endPoint y: 952, distance: 568.0
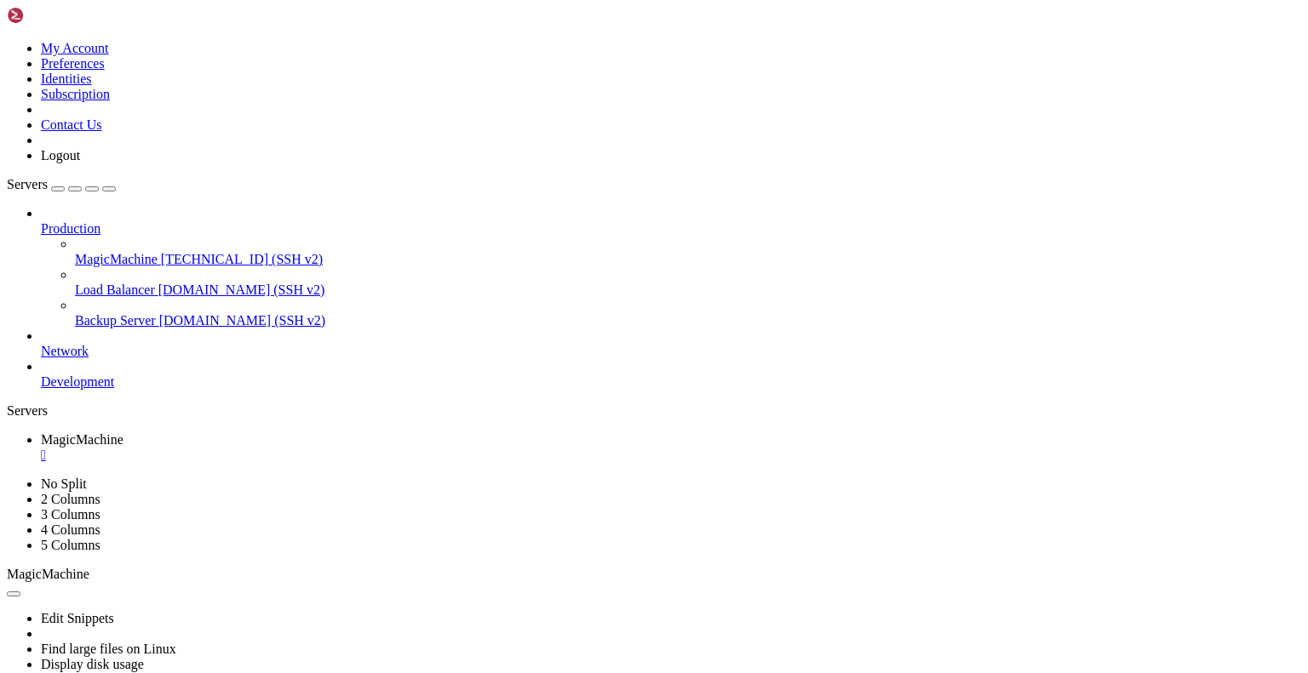
drag, startPoint x: 16, startPoint y: 951, endPoint x: 343, endPoint y: 1106, distance: 361.7
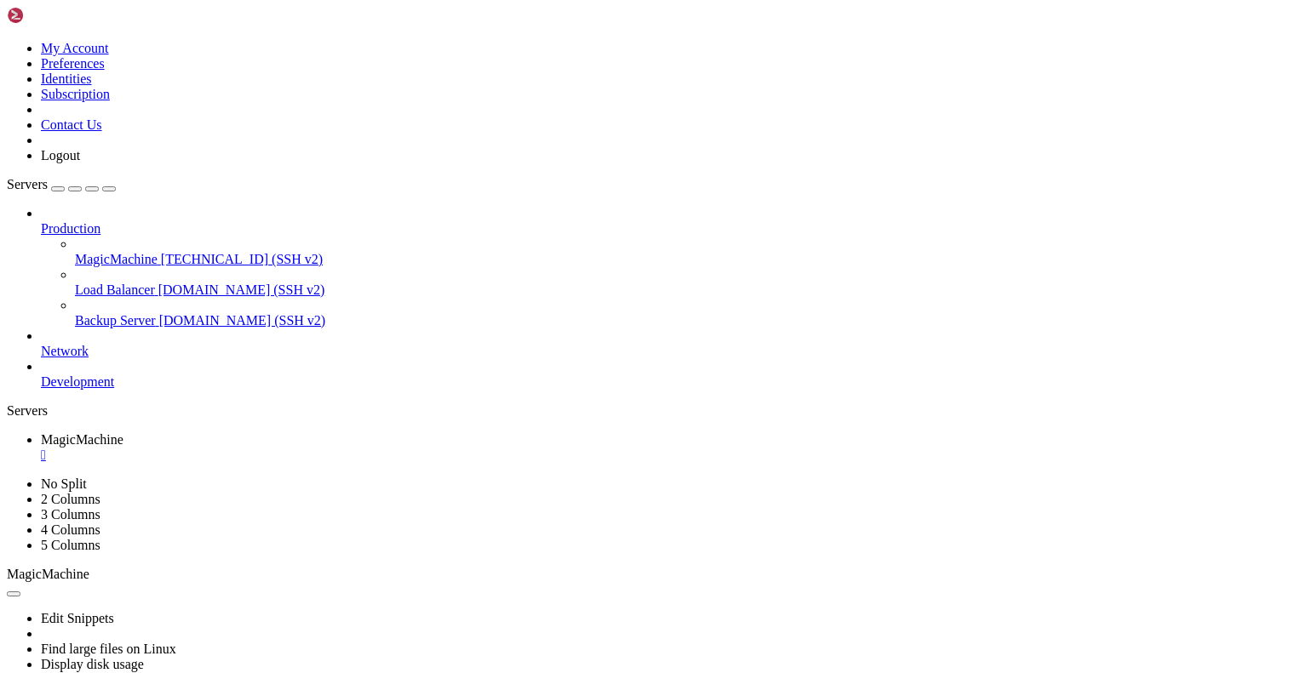
scroll to position [16, 1]
drag, startPoint x: 12, startPoint y: 1019, endPoint x: 428, endPoint y: 1186, distance: 448.5
drag, startPoint x: 350, startPoint y: 1274, endPoint x: 216, endPoint y: 1066, distance: 247.0
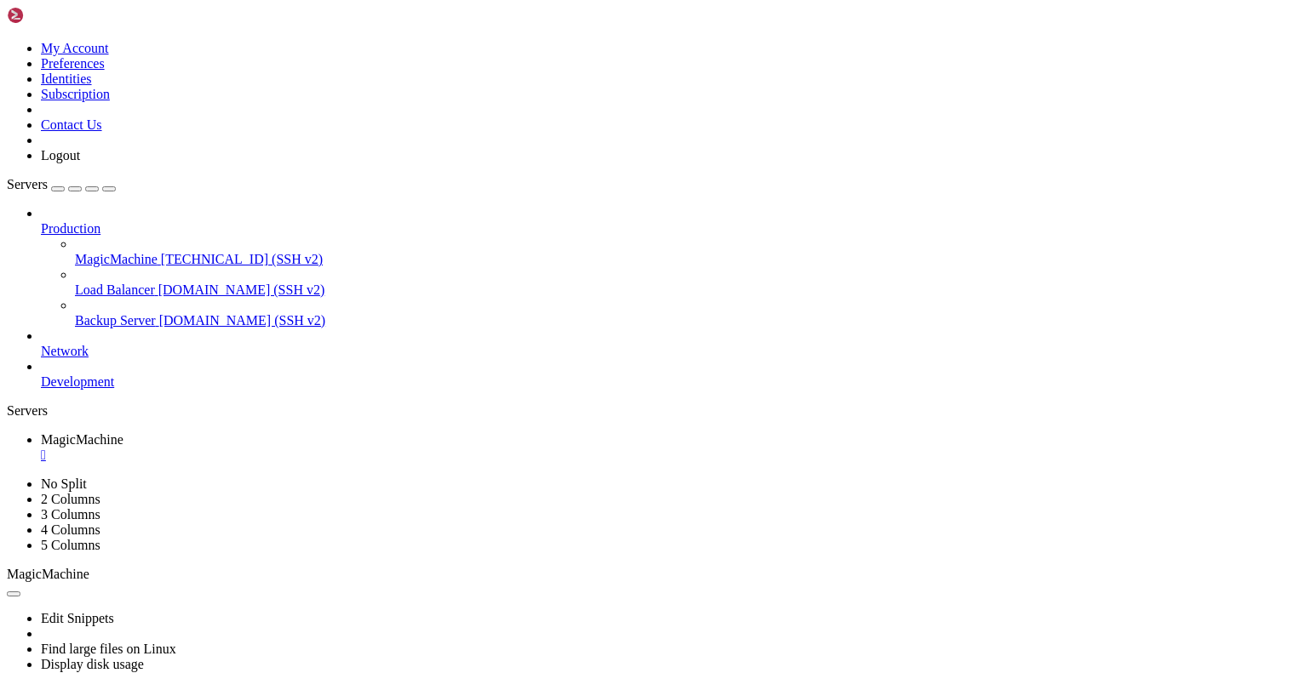
drag, startPoint x: 15, startPoint y: 1002, endPoint x: 449, endPoint y: 1244, distance: 496.2
drag, startPoint x: 559, startPoint y: 1244, endPoint x: 15, endPoint y: 1023, distance: 586.9
